Goal: Information Seeking & Learning: Learn about a topic

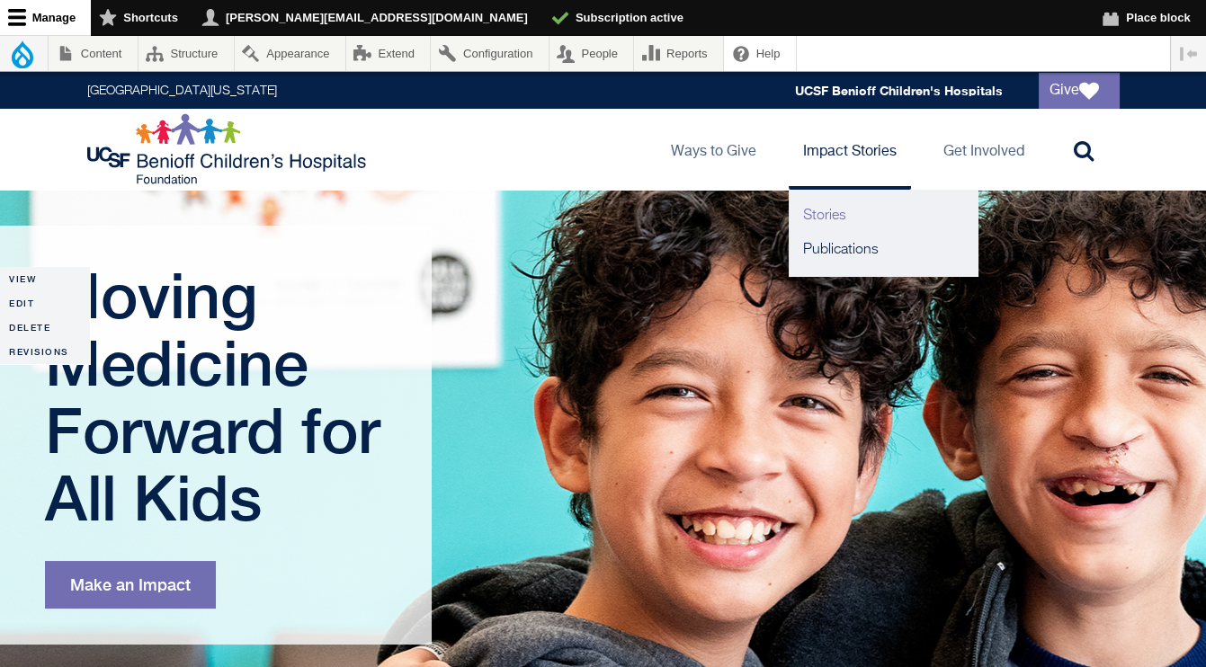
click at [830, 222] on link "Stories" at bounding box center [883, 216] width 189 height 34
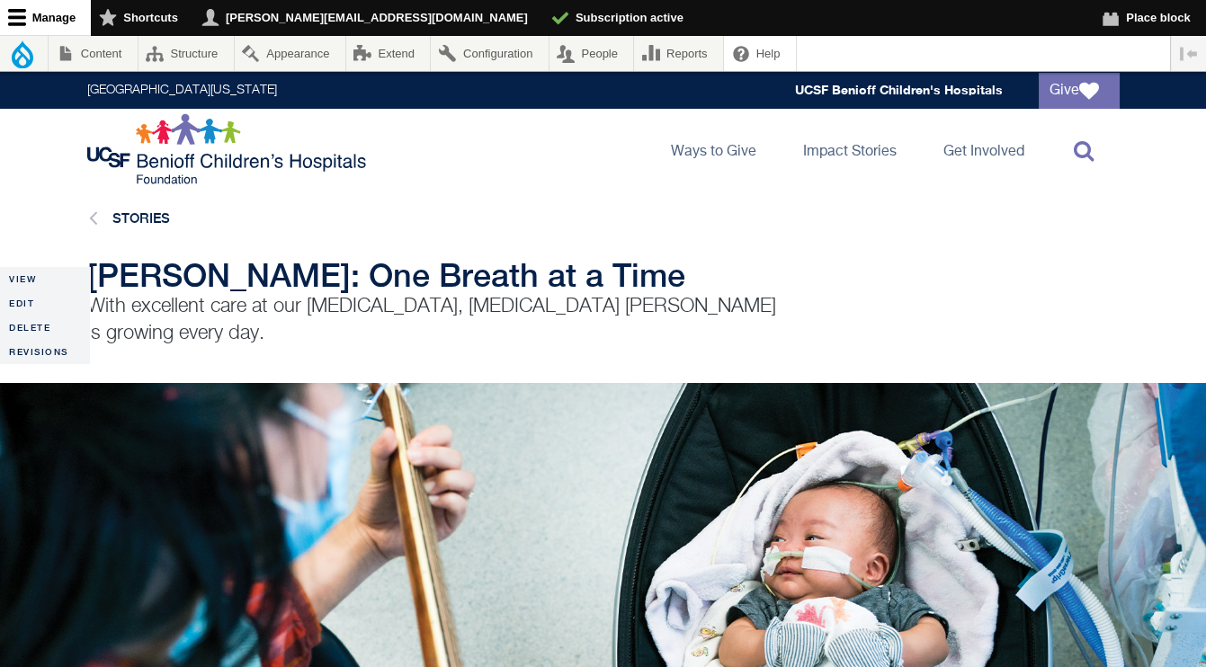
click at [1072, 153] on link "Toggle search" at bounding box center [1079, 149] width 81 height 81
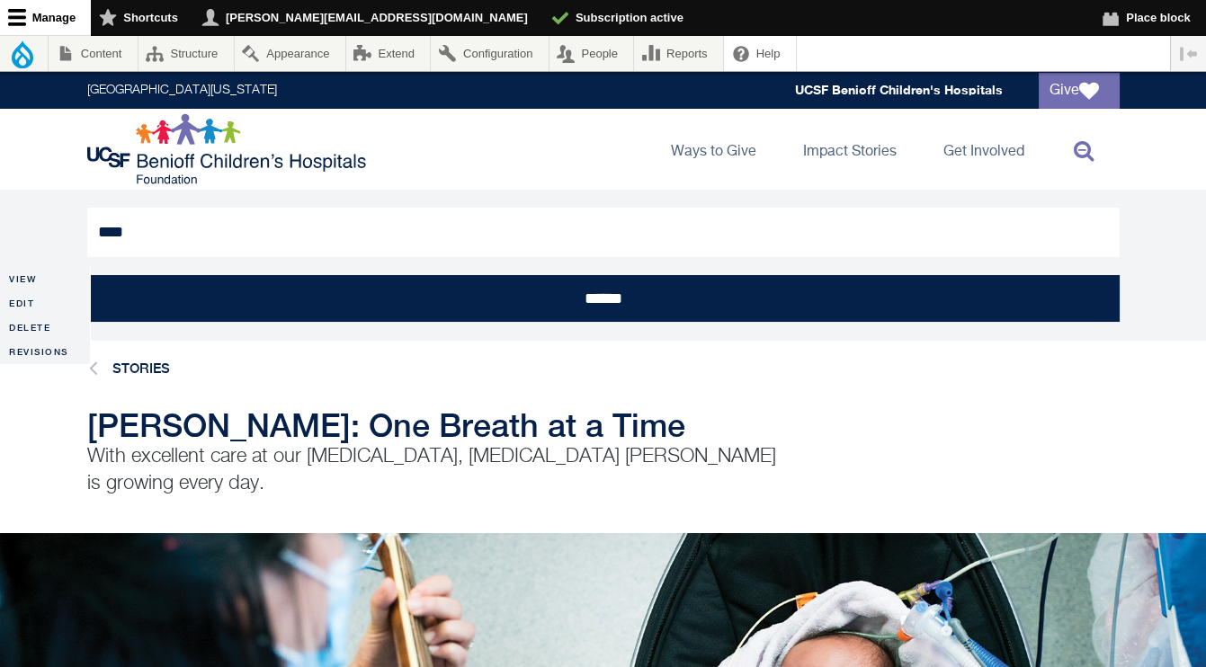
type input "****"
click at [87, 275] on input "******" at bounding box center [603, 298] width 1032 height 47
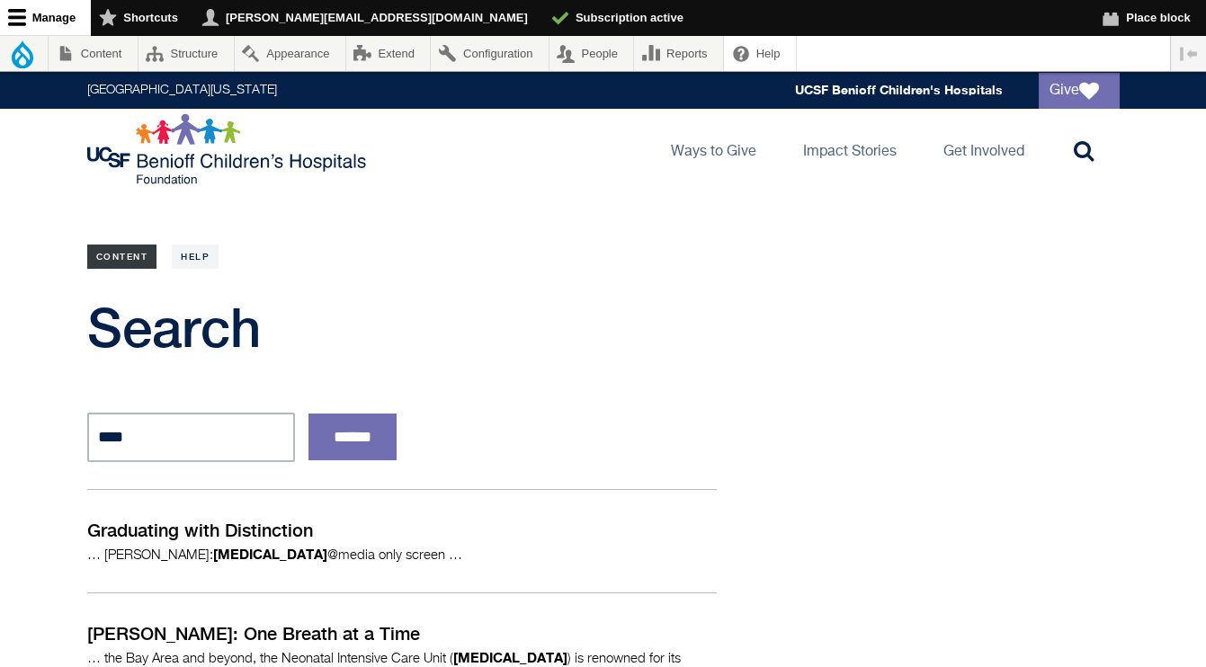
click at [140, 262] on link "Content" at bounding box center [122, 257] width 70 height 24
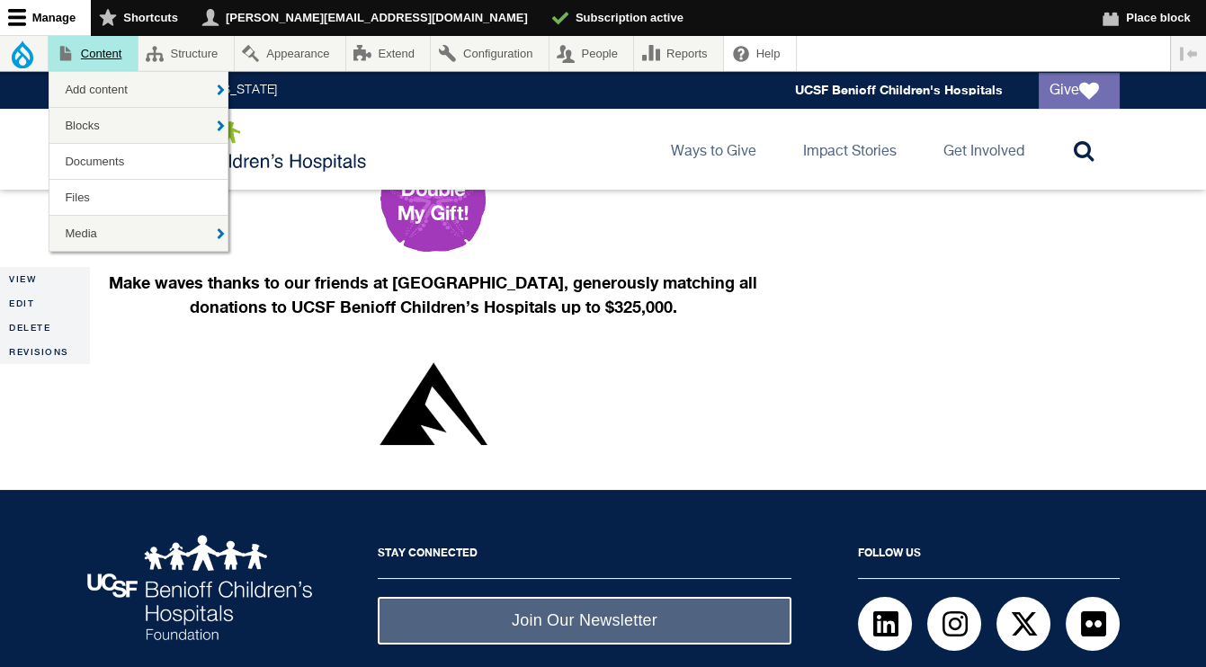
click at [112, 47] on link "Content" at bounding box center [93, 53] width 89 height 35
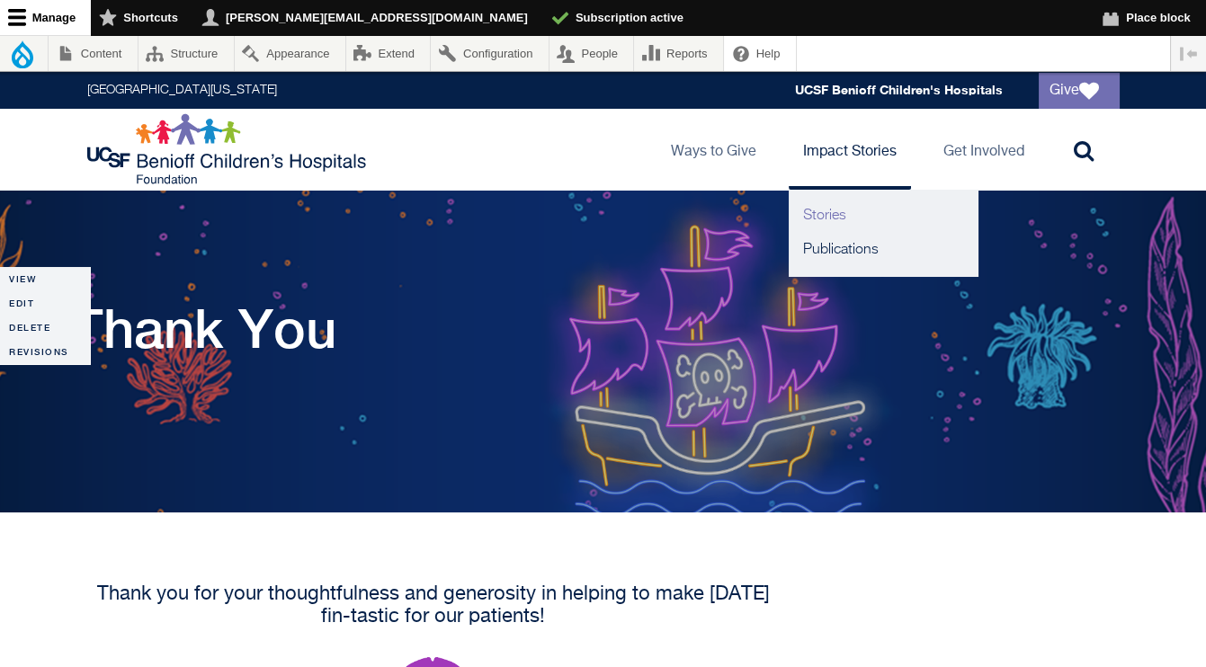
click at [826, 210] on link "Stories" at bounding box center [883, 216] width 189 height 34
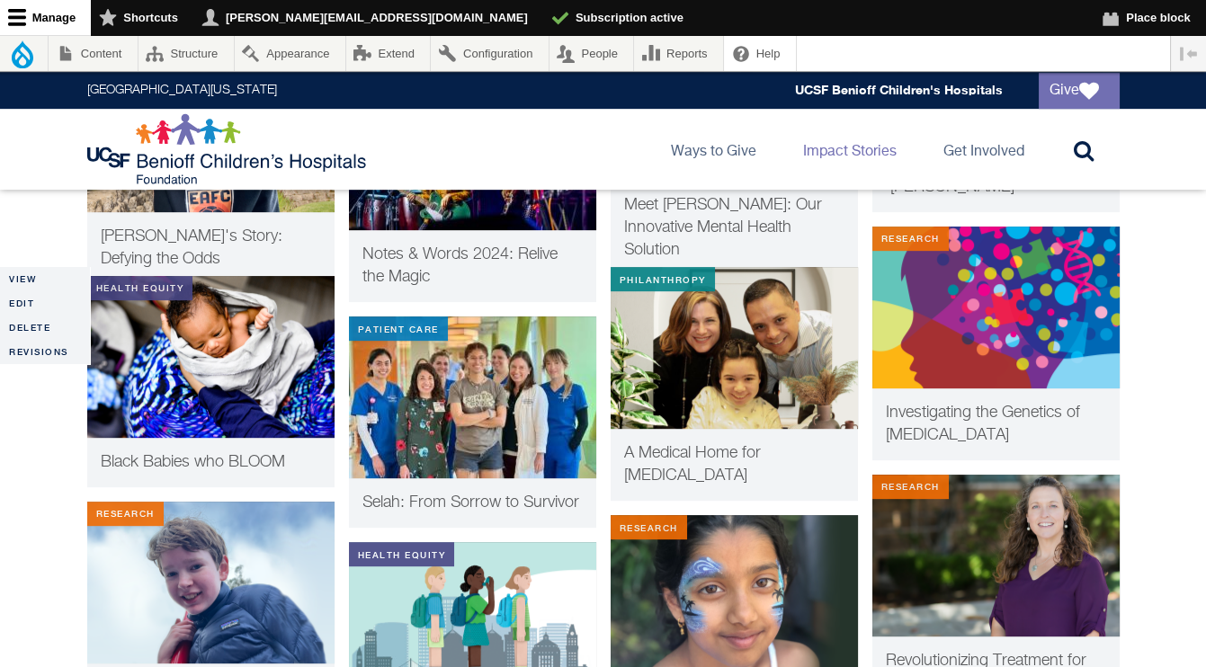
scroll to position [1814, 0]
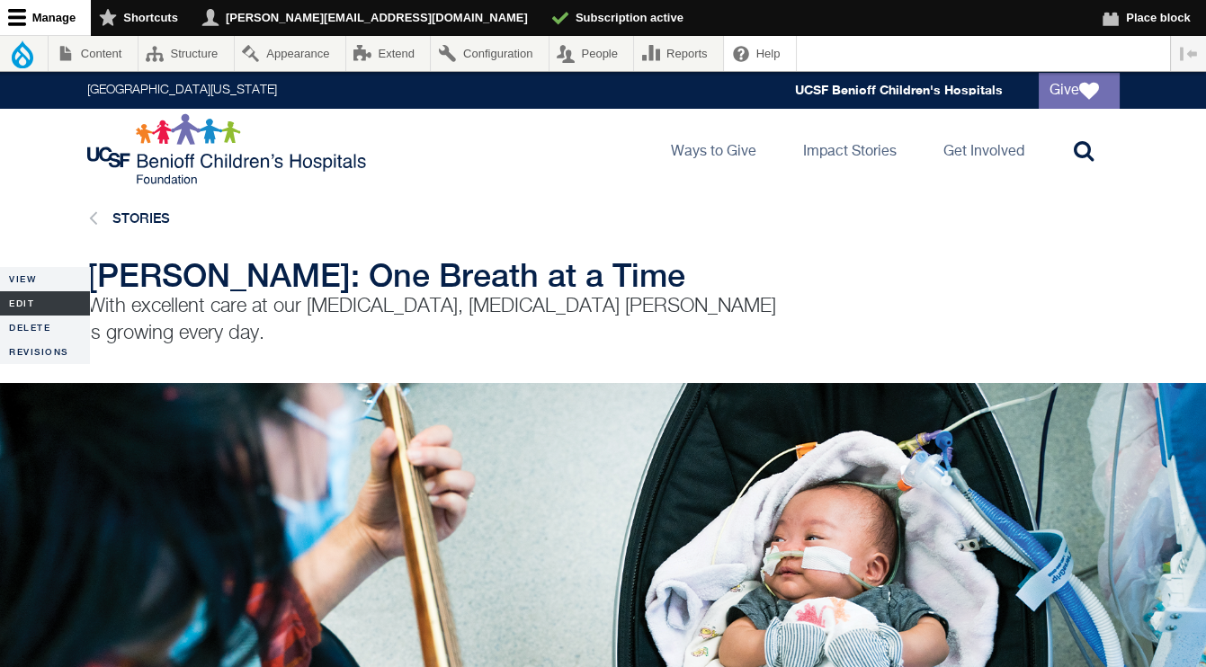
click at [20, 313] on link "Edit" at bounding box center [45, 303] width 90 height 24
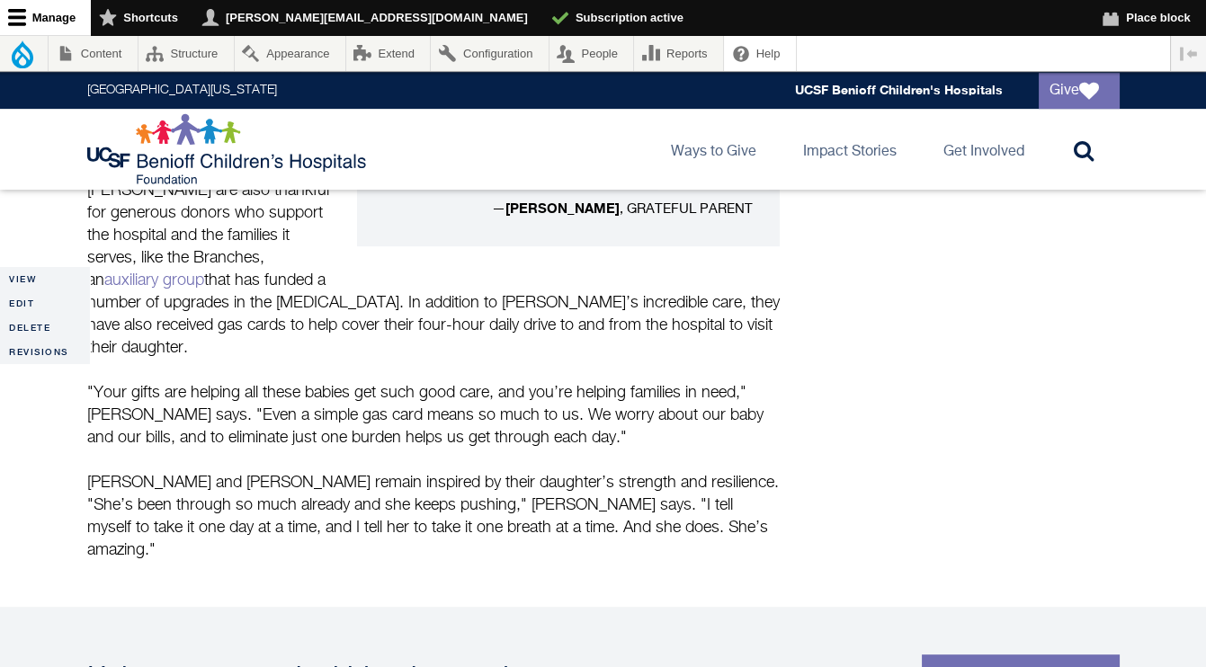
scroll to position [1720, 0]
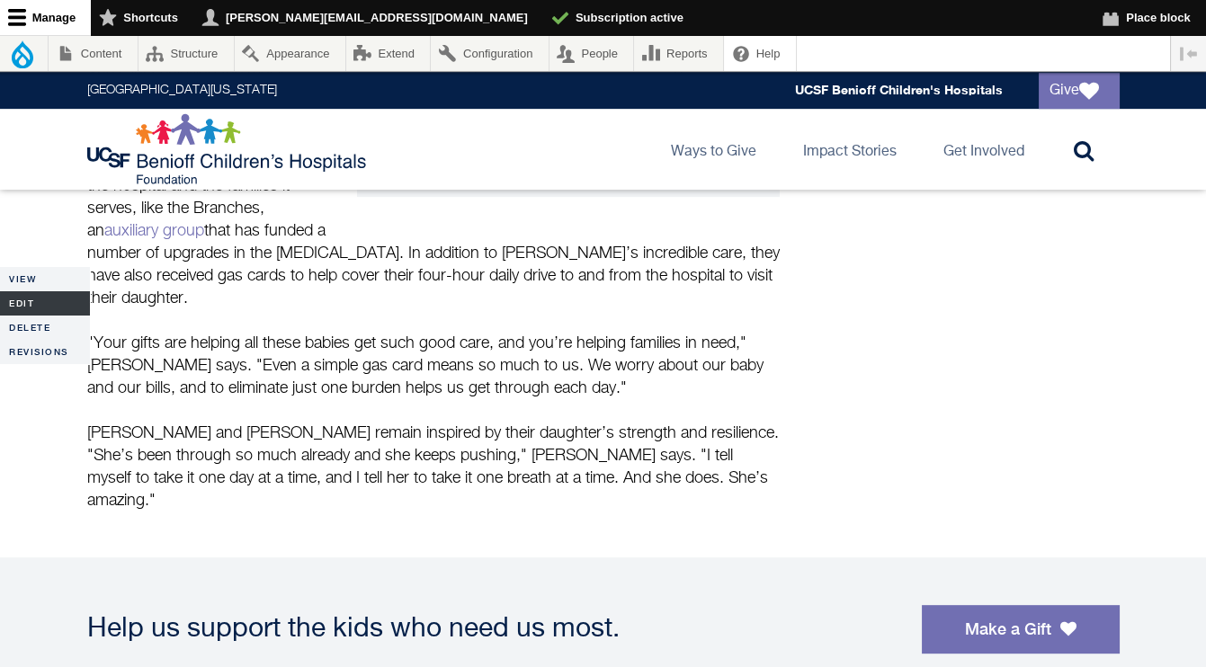
click at [45, 308] on link "Edit" at bounding box center [45, 303] width 90 height 24
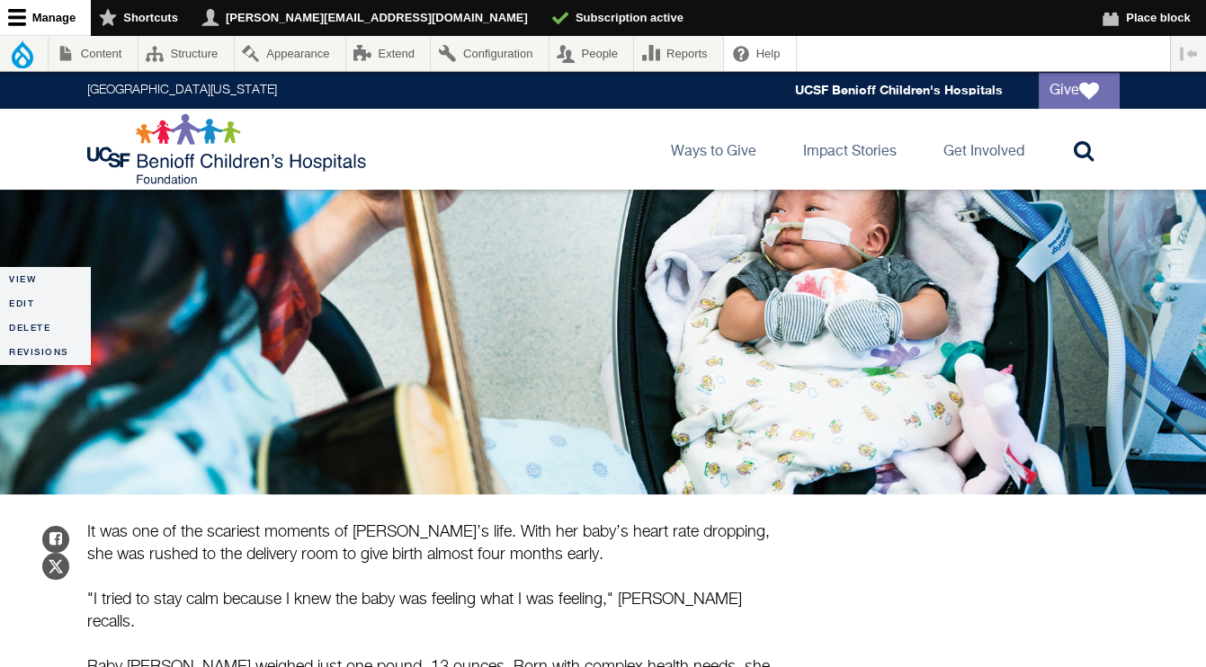
scroll to position [422, 0]
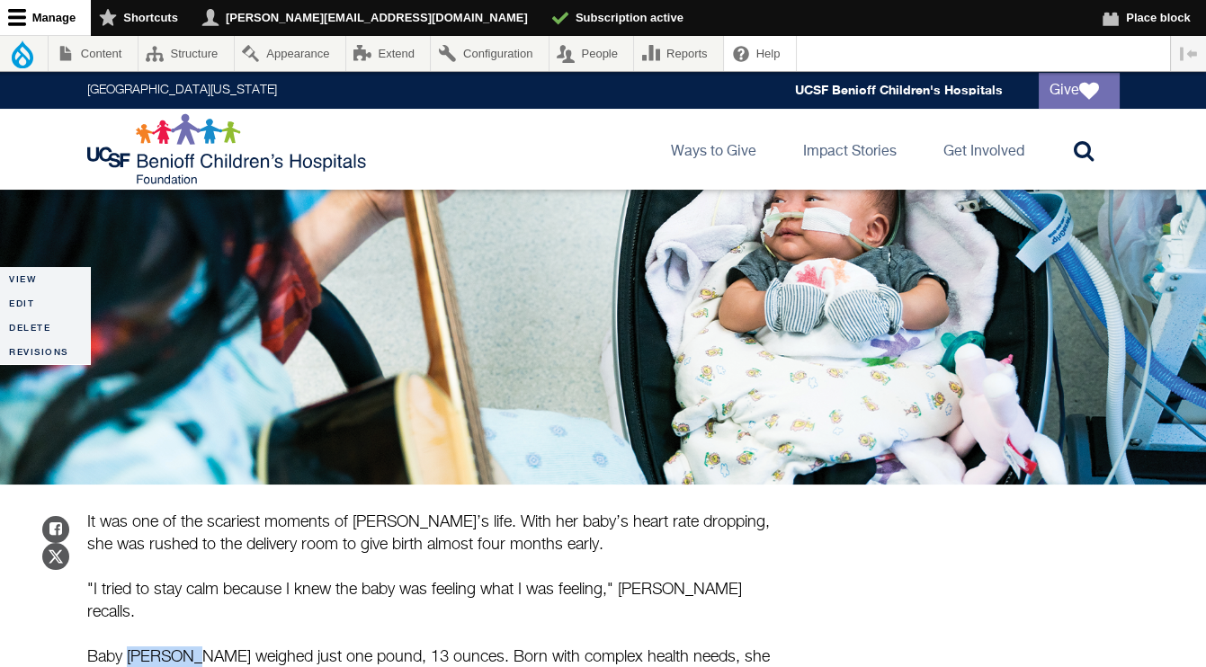
drag, startPoint x: 128, startPoint y: 608, endPoint x: 185, endPoint y: 608, distance: 57.6
copy p "Micaela"
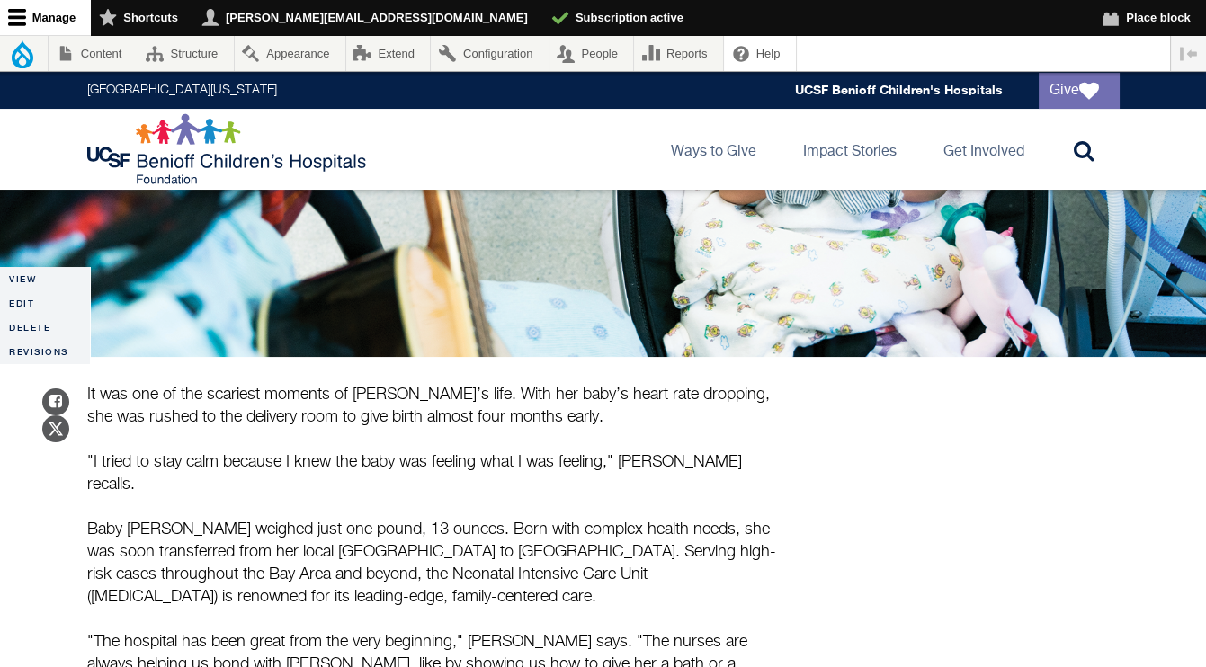
click at [461, 540] on p "Baby Micaela weighed just one pound, 13 ounces. Born with complex health needs,…" at bounding box center [433, 564] width 692 height 90
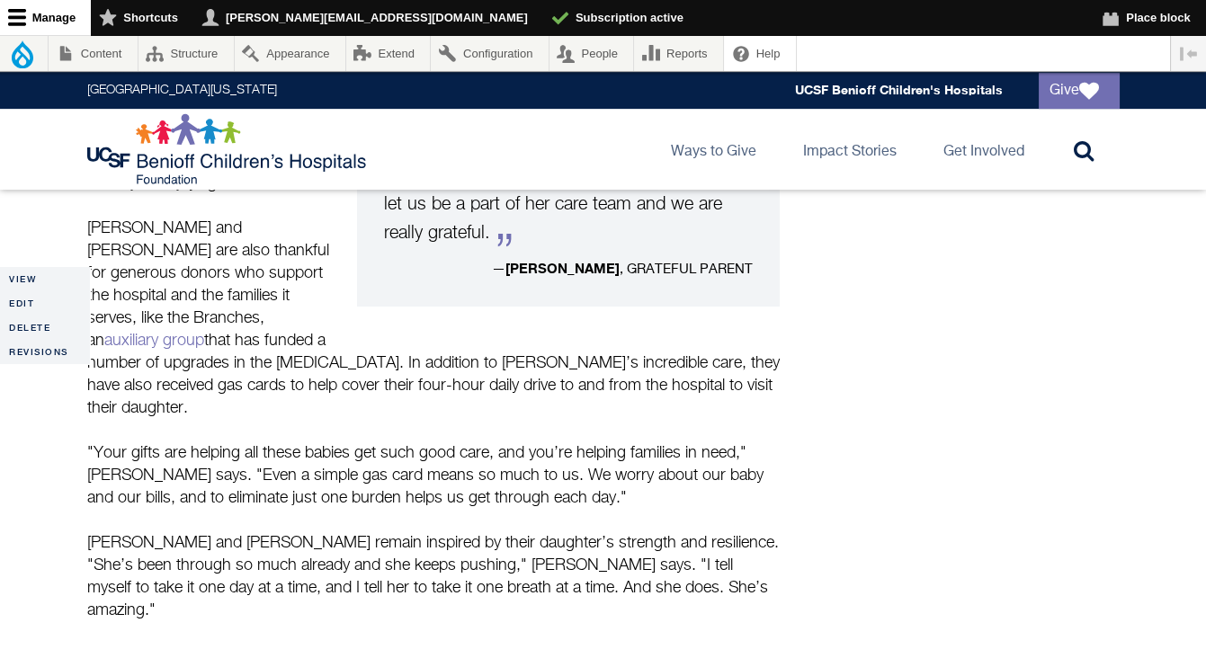
scroll to position [1620, 0]
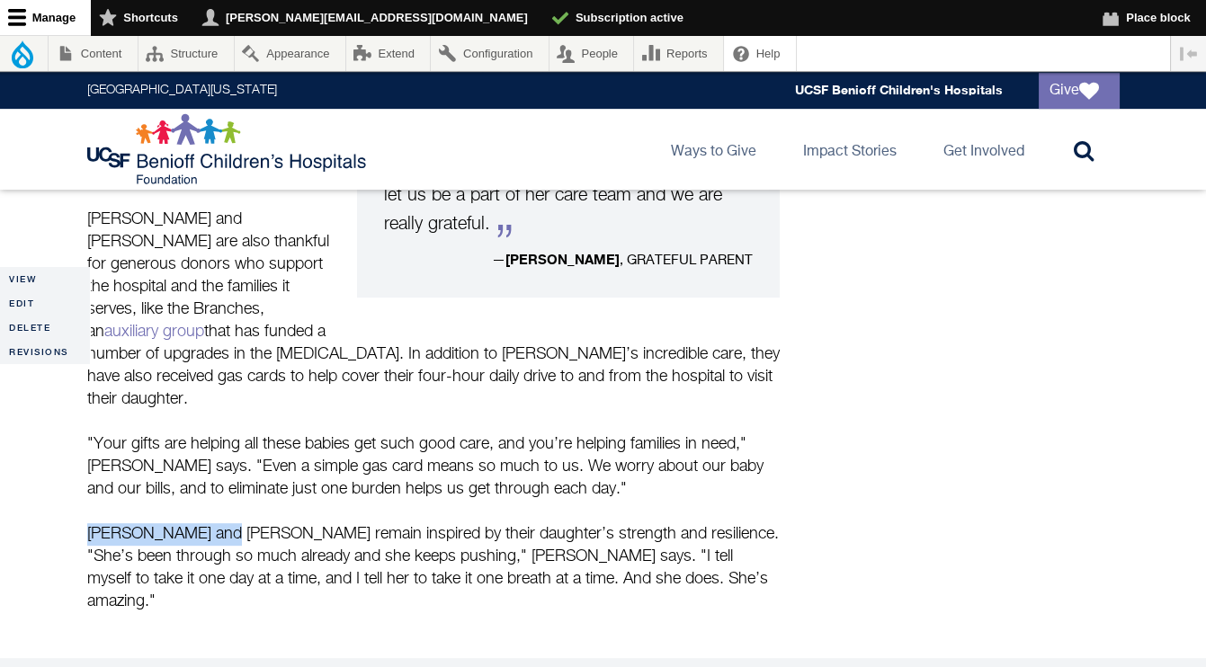
drag, startPoint x: 211, startPoint y: 394, endPoint x: 84, endPoint y: 394, distance: 127.7
copy p "Michael and Liane"
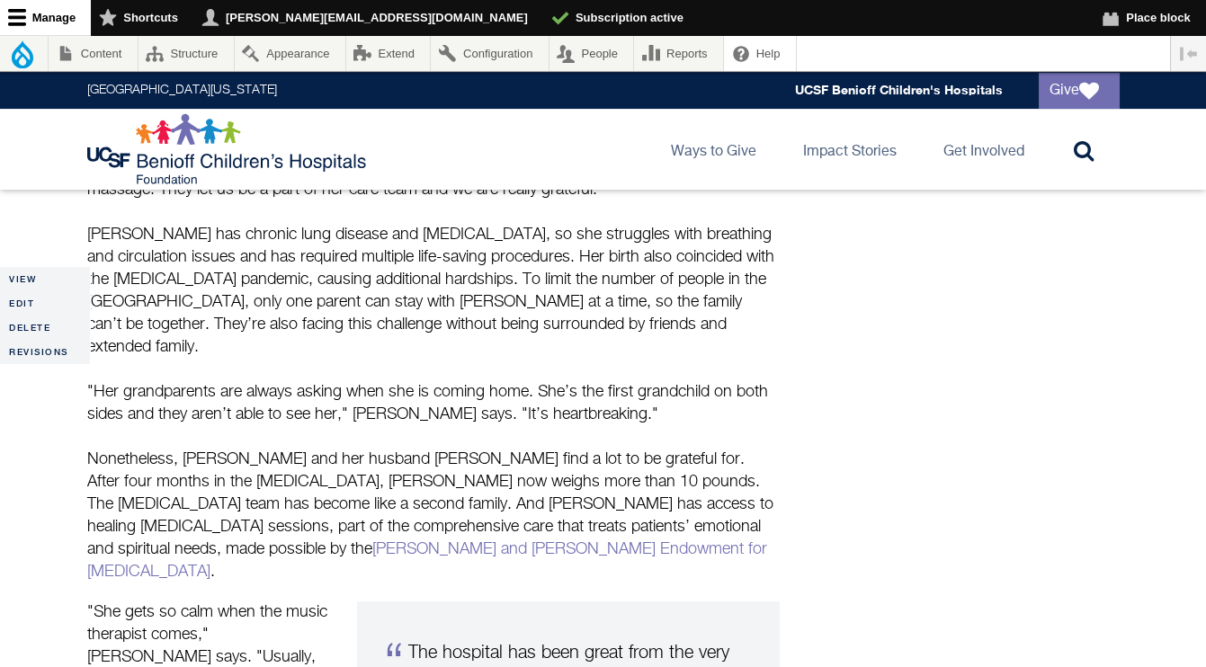
scroll to position [922, 0]
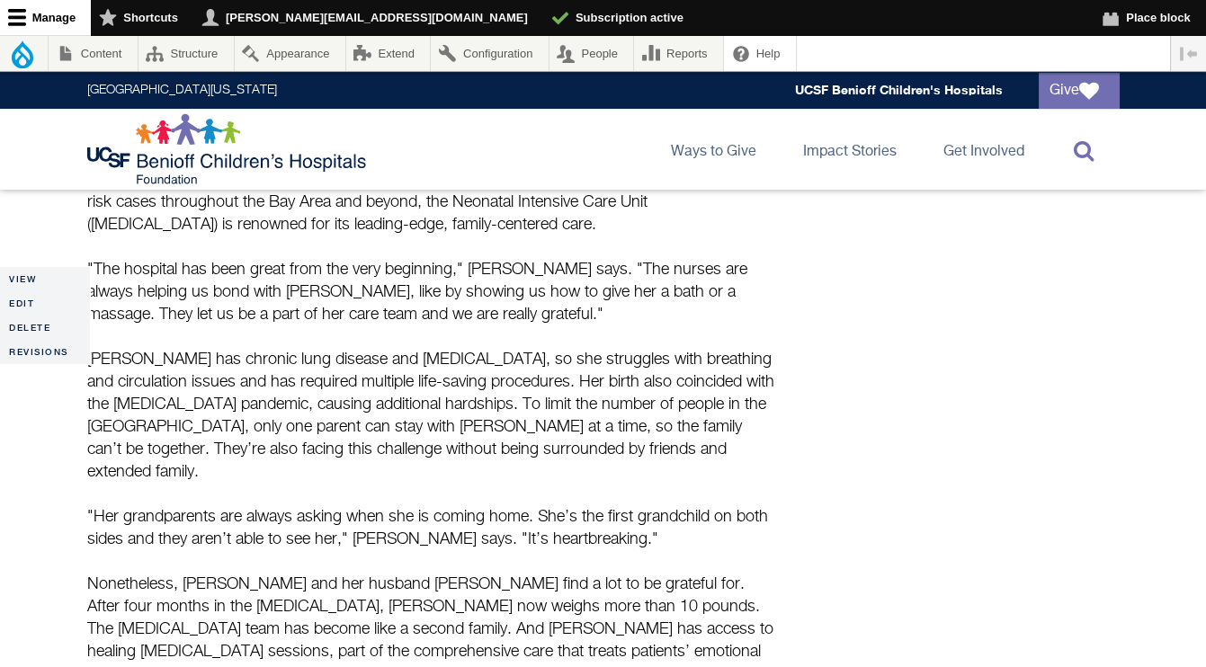
click at [1075, 147] on icon at bounding box center [1084, 150] width 20 height 22
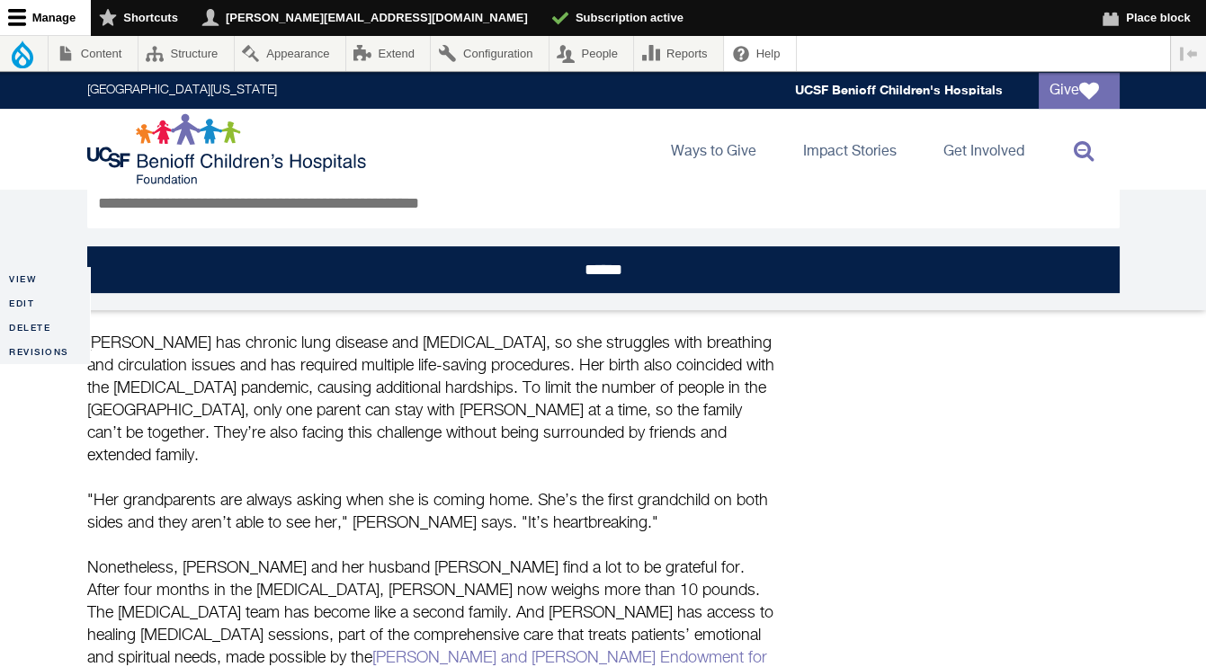
scroll to position [0, 0]
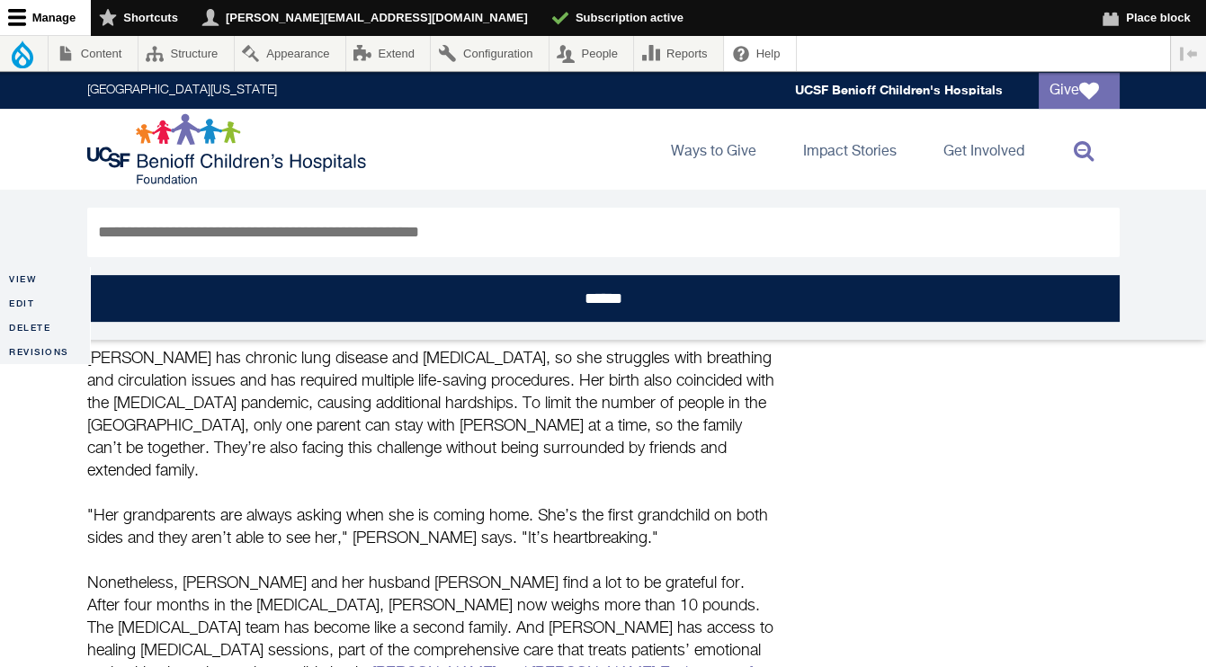
click at [601, 269] on form "Search ******" at bounding box center [603, 265] width 1032 height 150
click at [488, 232] on input "Search" at bounding box center [603, 232] width 1032 height 49
type input "****"
click at [87, 275] on input "******" at bounding box center [603, 298] width 1032 height 47
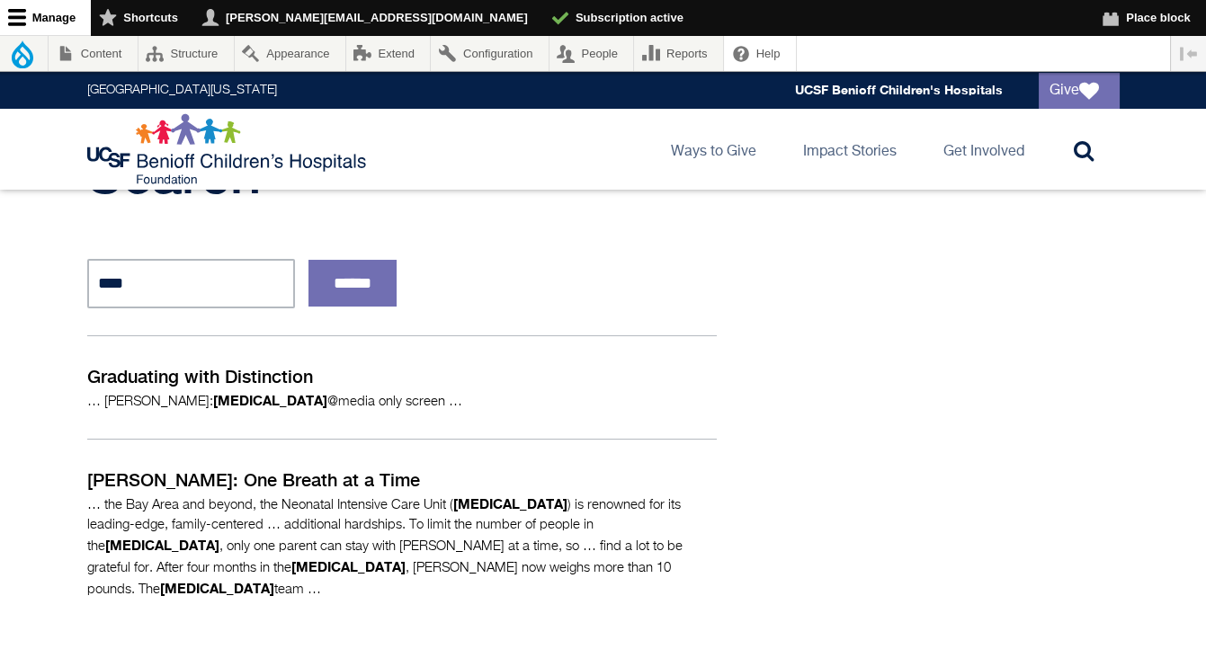
scroll to position [155, 0]
click at [271, 378] on p "Graduating with Distinction" at bounding box center [401, 375] width 629 height 27
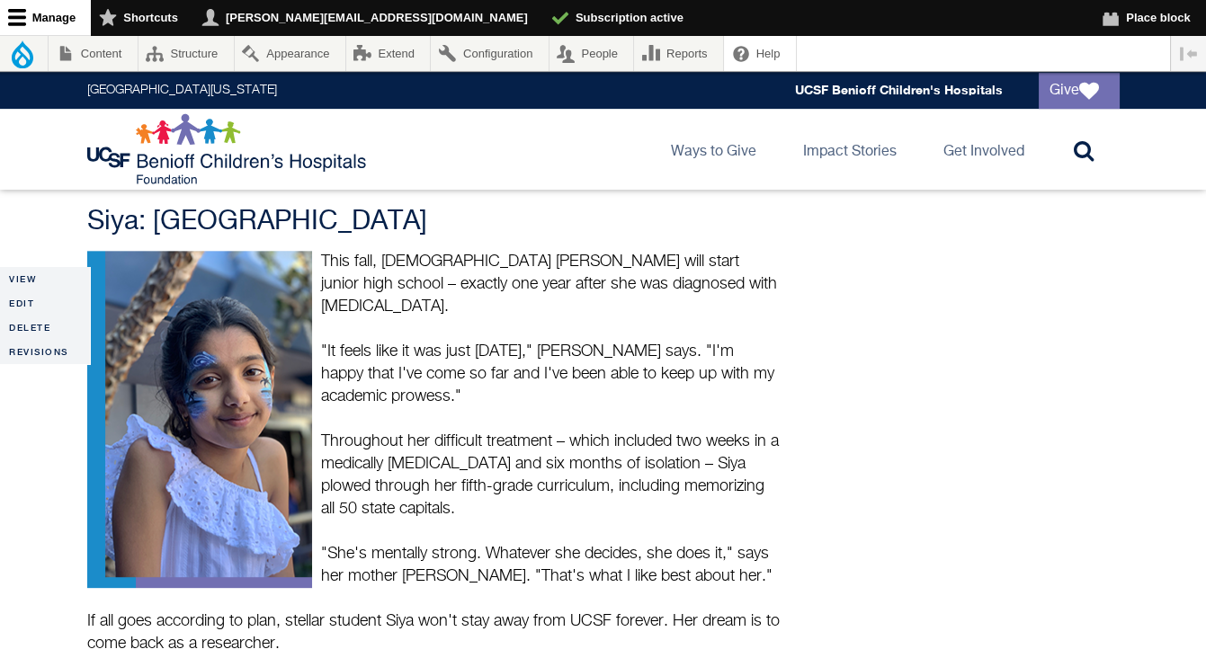
scroll to position [1692, 0]
